Goal: Task Accomplishment & Management: Use online tool/utility

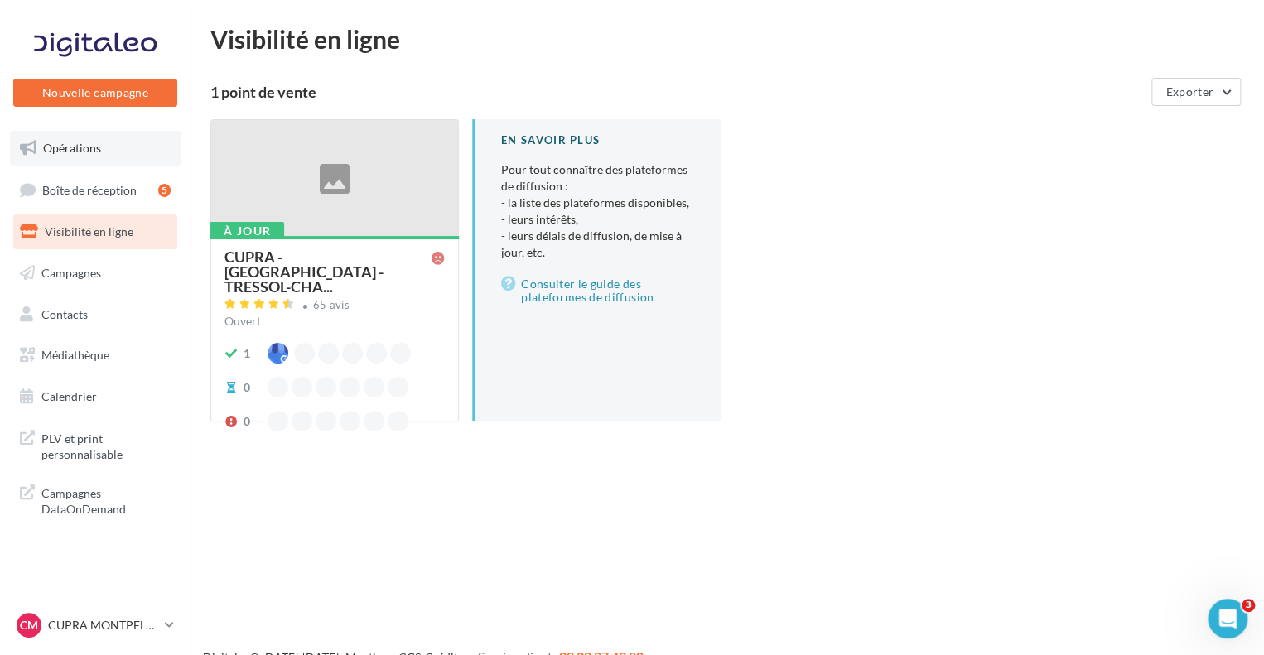
click at [88, 135] on link "Opérations" at bounding box center [95, 148] width 171 height 35
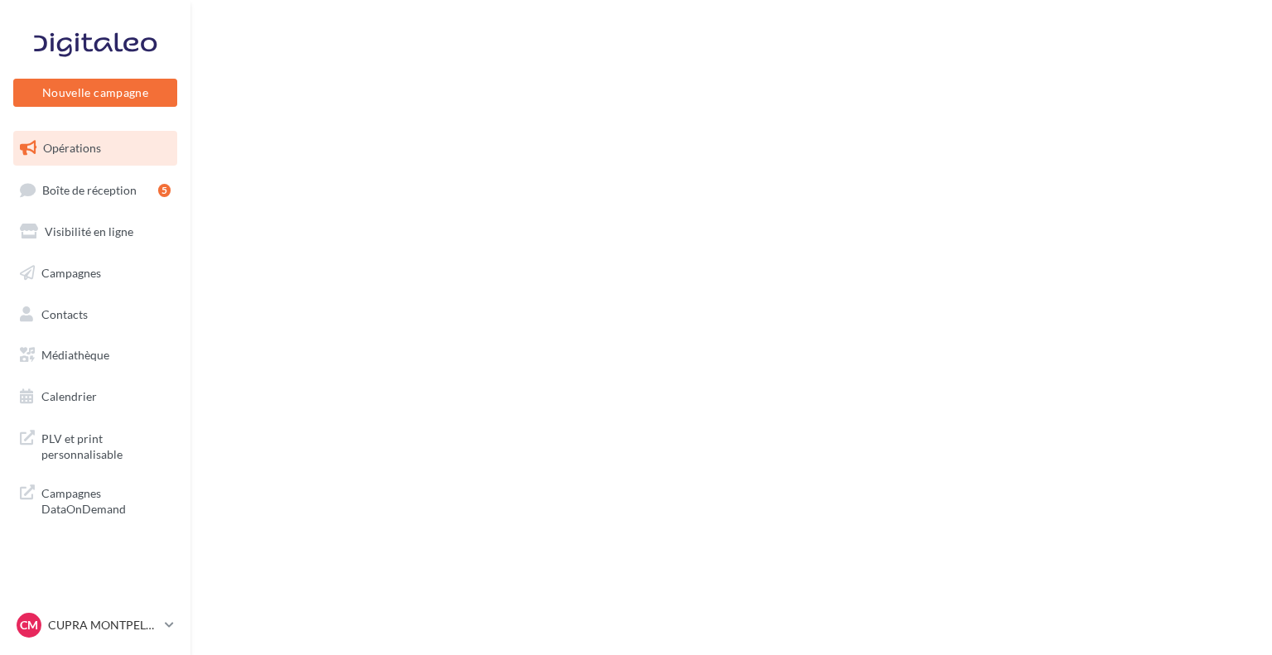
drag, startPoint x: 0, startPoint y: 0, endPoint x: 583, endPoint y: 112, distance: 593.6
click at [583, 112] on div "Nouvelle campagne Nouvelle campagne Opérations Boîte de réception 5 Visibilité …" at bounding box center [636, 327] width 1272 height 655
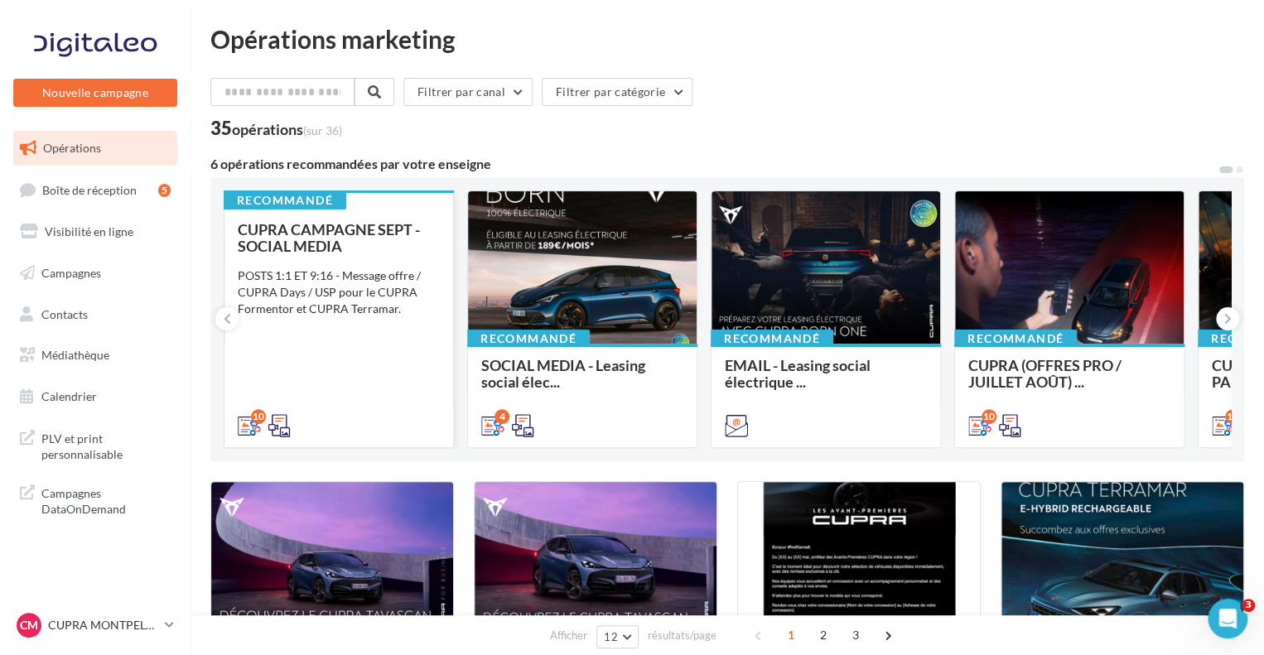
click at [388, 268] on div "POSTS 1:1 ET 9:16 - Message offre / CUPRA Days / USP pour le CUPRA Formentor et…" at bounding box center [339, 292] width 202 height 50
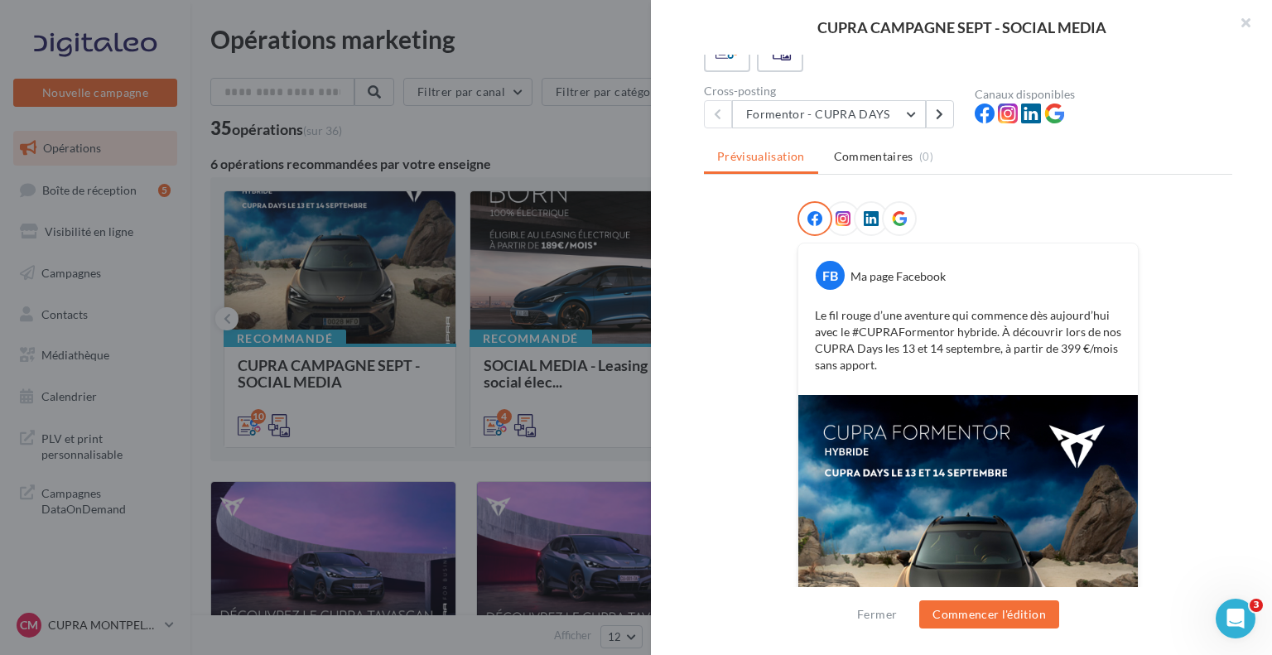
scroll to position [176, 0]
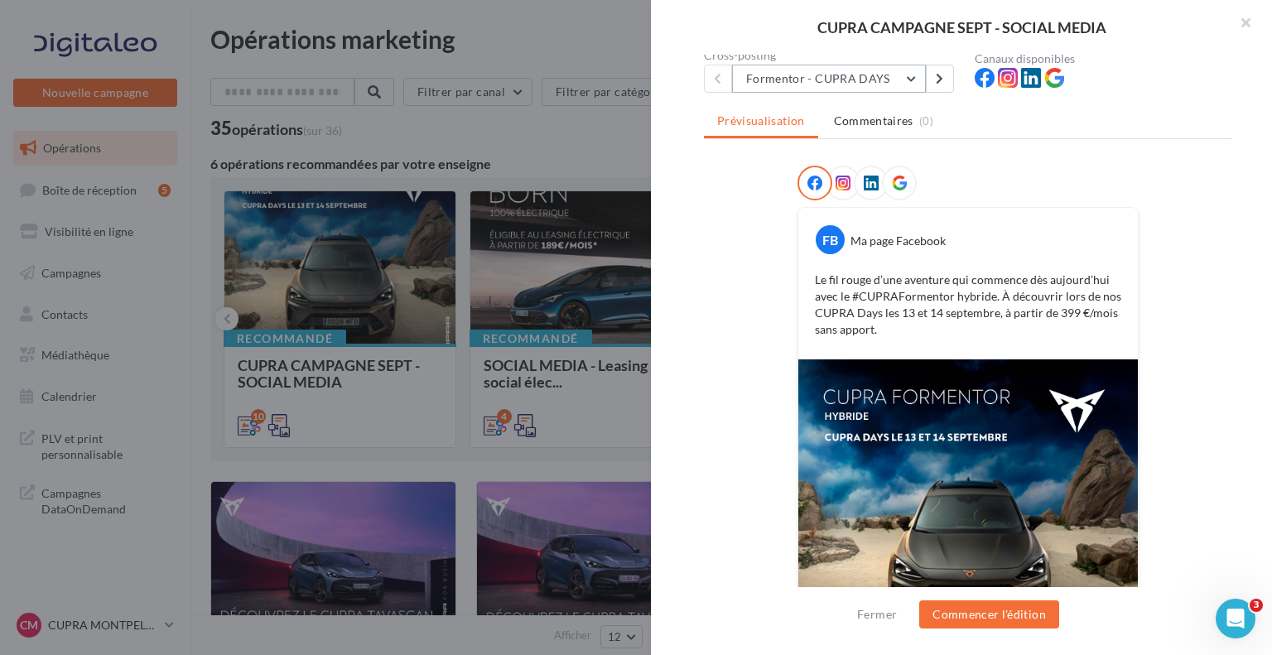
click at [902, 86] on button "Formentor - CUPRA DAYS" at bounding box center [829, 79] width 194 height 28
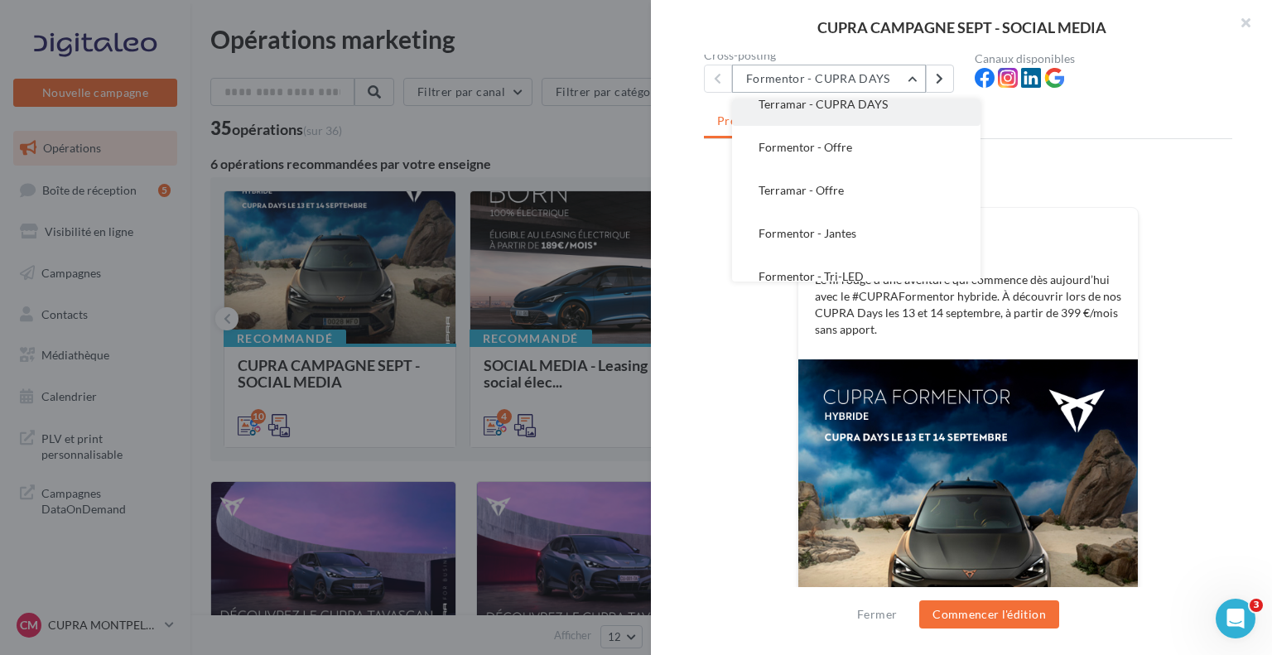
scroll to position [83, 0]
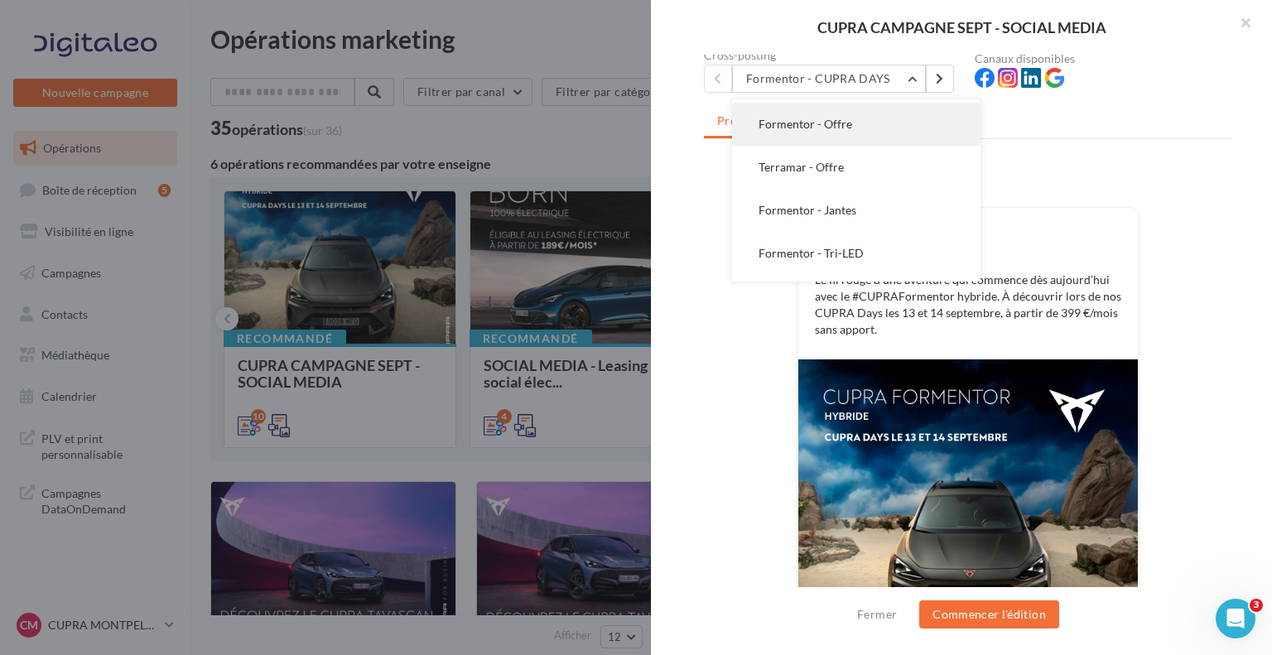
click at [865, 112] on button "Formentor - Offre" at bounding box center [856, 124] width 248 height 43
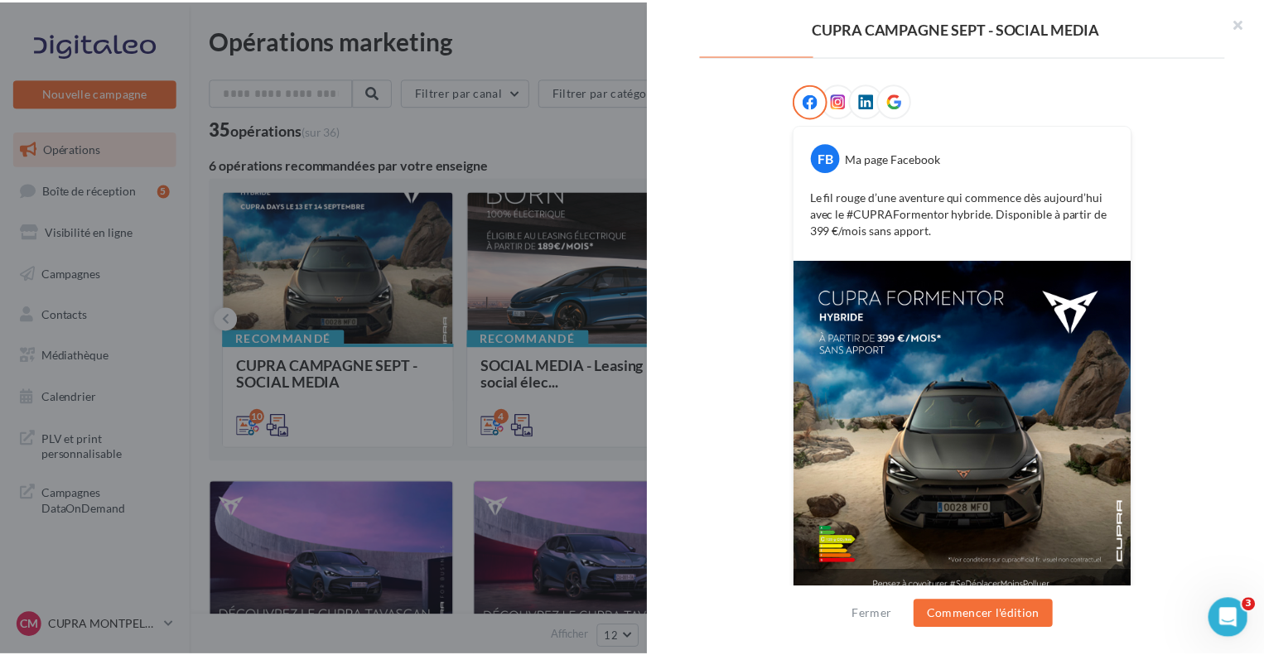
scroll to position [0, 0]
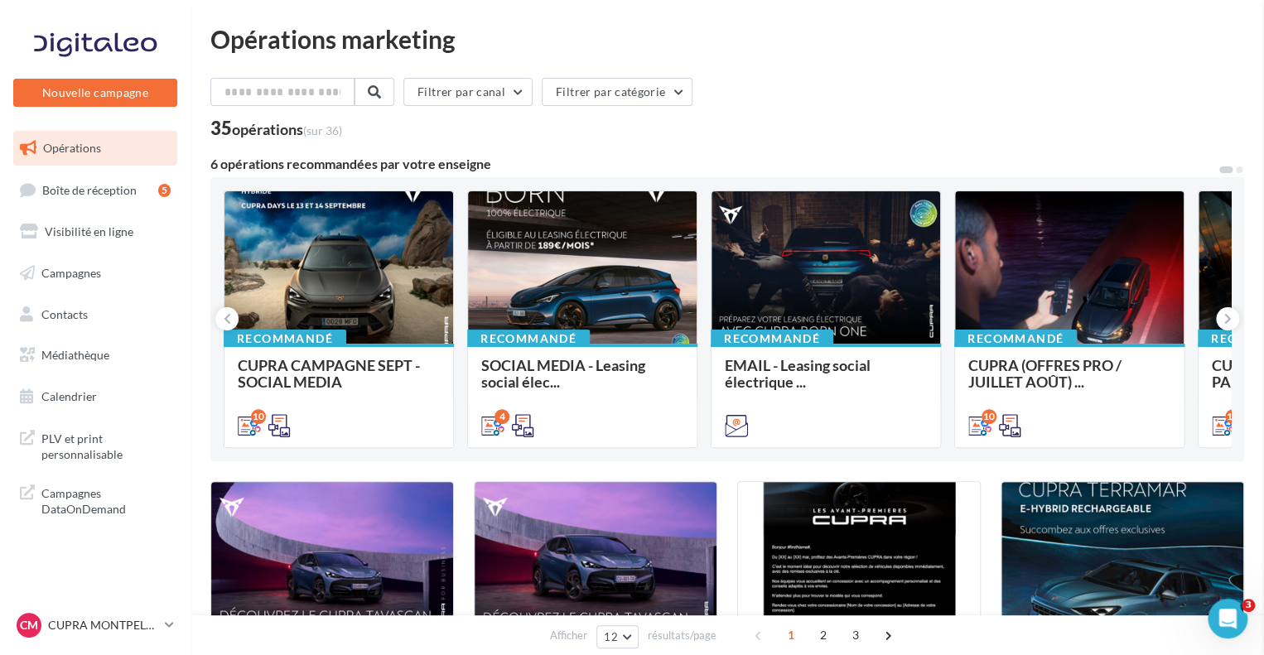
click at [128, 636] on div "CM CUPRA MONTPELLIER cupra_montpellier_ben" at bounding box center [88, 625] width 142 height 25
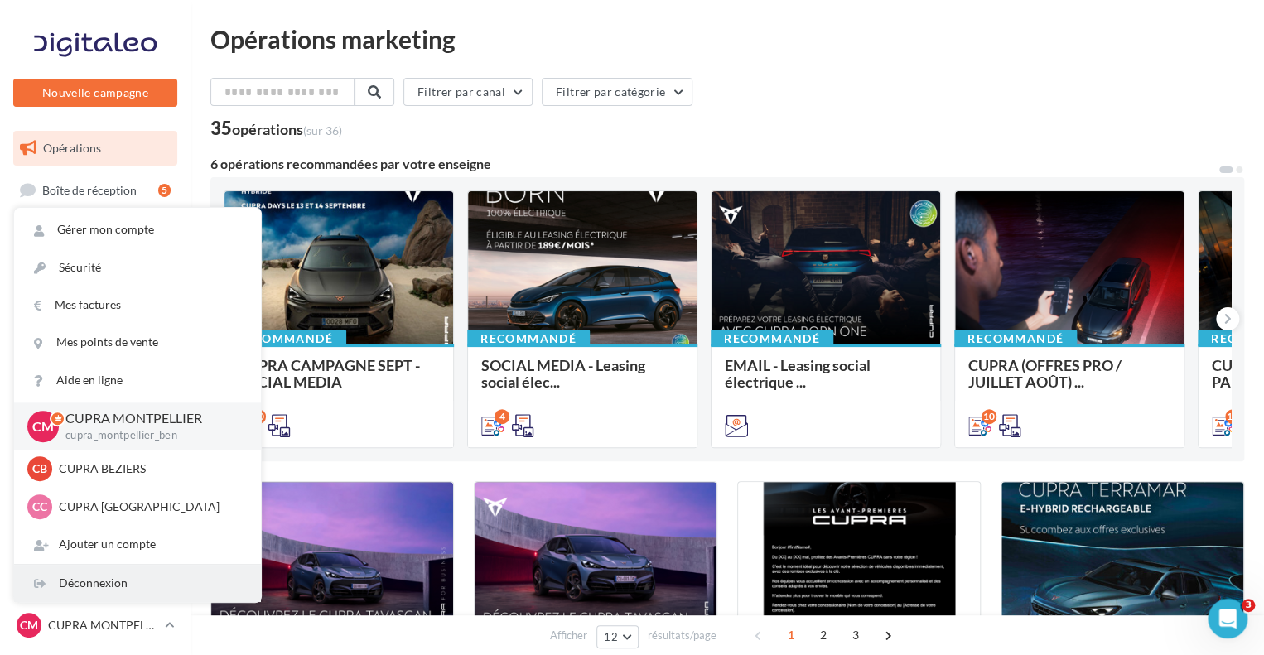
click at [147, 579] on div "Déconnexion" at bounding box center [137, 583] width 247 height 37
